Goal: Information Seeking & Learning: Learn about a topic

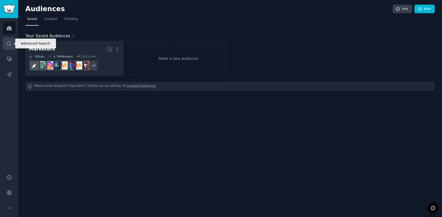
click at [10, 45] on icon "Sidebar" at bounding box center [9, 43] width 4 height 4
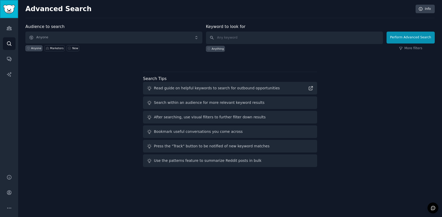
click at [12, 12] on img "Sidebar" at bounding box center [9, 9] width 12 height 9
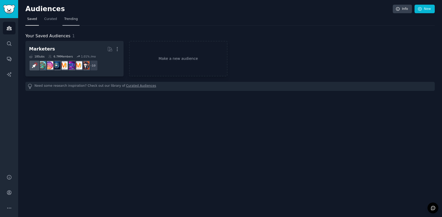
click at [75, 18] on span "Trending" at bounding box center [70, 19] width 13 height 5
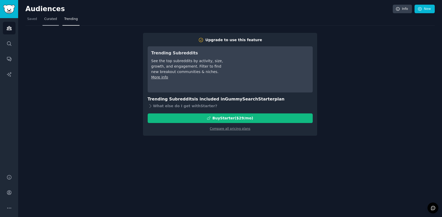
click at [54, 17] on span "Curated" at bounding box center [50, 19] width 13 height 5
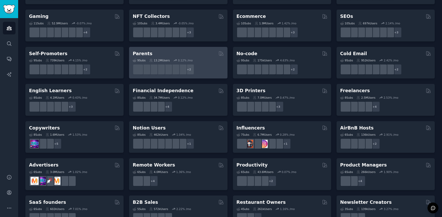
scroll to position [194, 0]
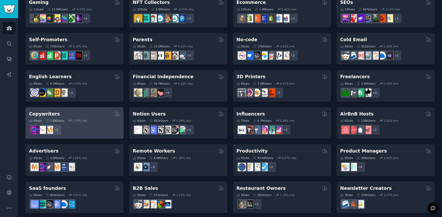
click at [48, 113] on h2 "Copywriters" at bounding box center [44, 114] width 31 height 6
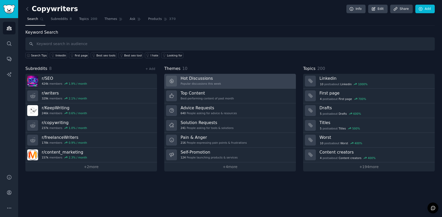
click at [207, 79] on h3 "Hot Discussions" at bounding box center [200, 78] width 40 height 5
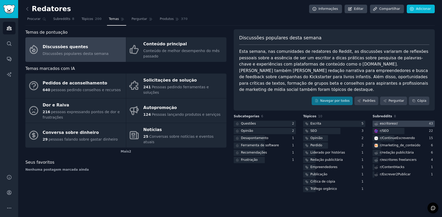
click at [391, 122] on font "escritores" at bounding box center [388, 124] width 16 height 4
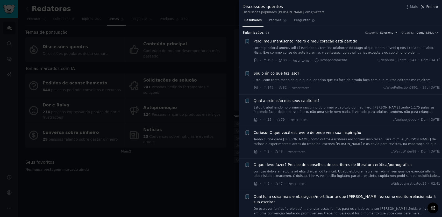
click at [427, 5] on font "Fechar" at bounding box center [432, 7] width 12 height 4
click at [432, 6] on font "Fechar" at bounding box center [432, 7] width 12 height 4
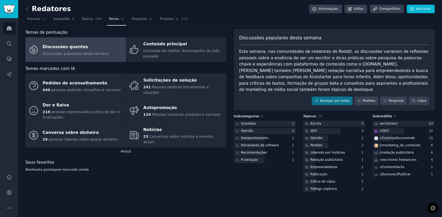
click at [43, 9] on font "Redatores" at bounding box center [51, 9] width 39 height 8
click at [31, 9] on link at bounding box center [28, 9] width 6 height 8
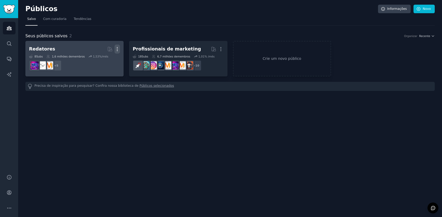
click at [118, 49] on icon "button" at bounding box center [116, 48] width 5 height 5
click at [104, 61] on p "Delete" at bounding box center [103, 59] width 12 height 5
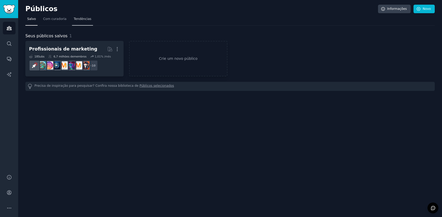
click at [77, 19] on font "Tendências" at bounding box center [83, 19] width 18 height 4
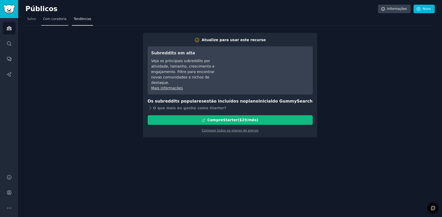
click at [51, 19] on font "Com curadoria" at bounding box center [54, 19] width 23 height 4
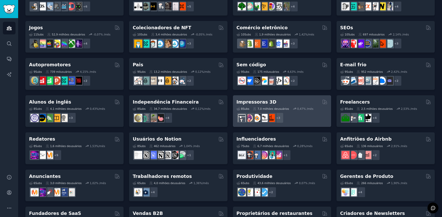
scroll to position [179, 0]
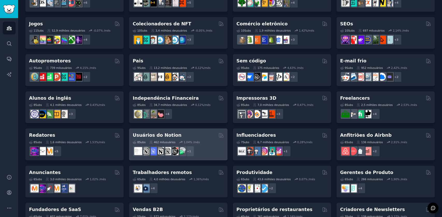
click at [158, 133] on font "Usuários do Notion" at bounding box center [157, 135] width 49 height 5
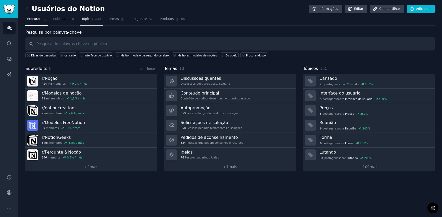
click at [87, 19] on font "Tópicos" at bounding box center [88, 19] width 12 height 4
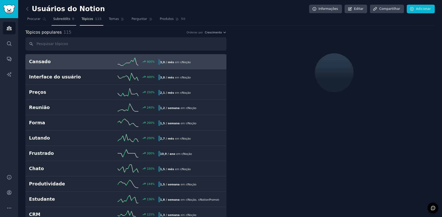
click at [61, 18] on font "Subreddits" at bounding box center [61, 19] width 17 height 4
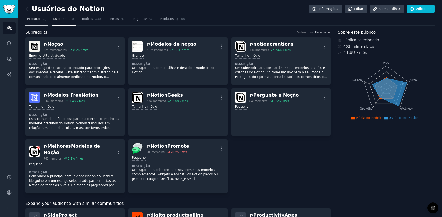
click at [35, 19] on font "Procurar" at bounding box center [33, 19] width 13 height 4
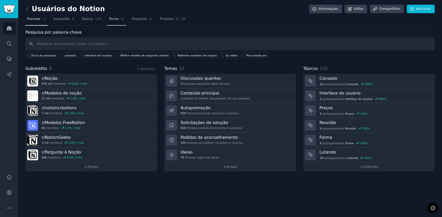
click at [111, 17] on font "Temas" at bounding box center [114, 19] width 10 height 4
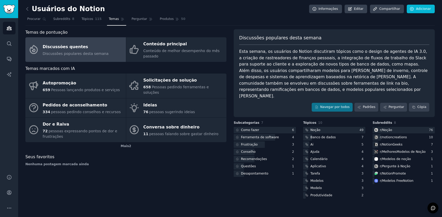
click at [72, 45] on font "Discussões quentes" at bounding box center [65, 46] width 45 height 5
click at [318, 128] on font "Noção" at bounding box center [315, 130] width 10 height 4
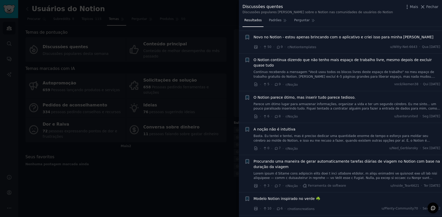
scroll to position [245, 0]
